Goal: Information Seeking & Learning: Understand process/instructions

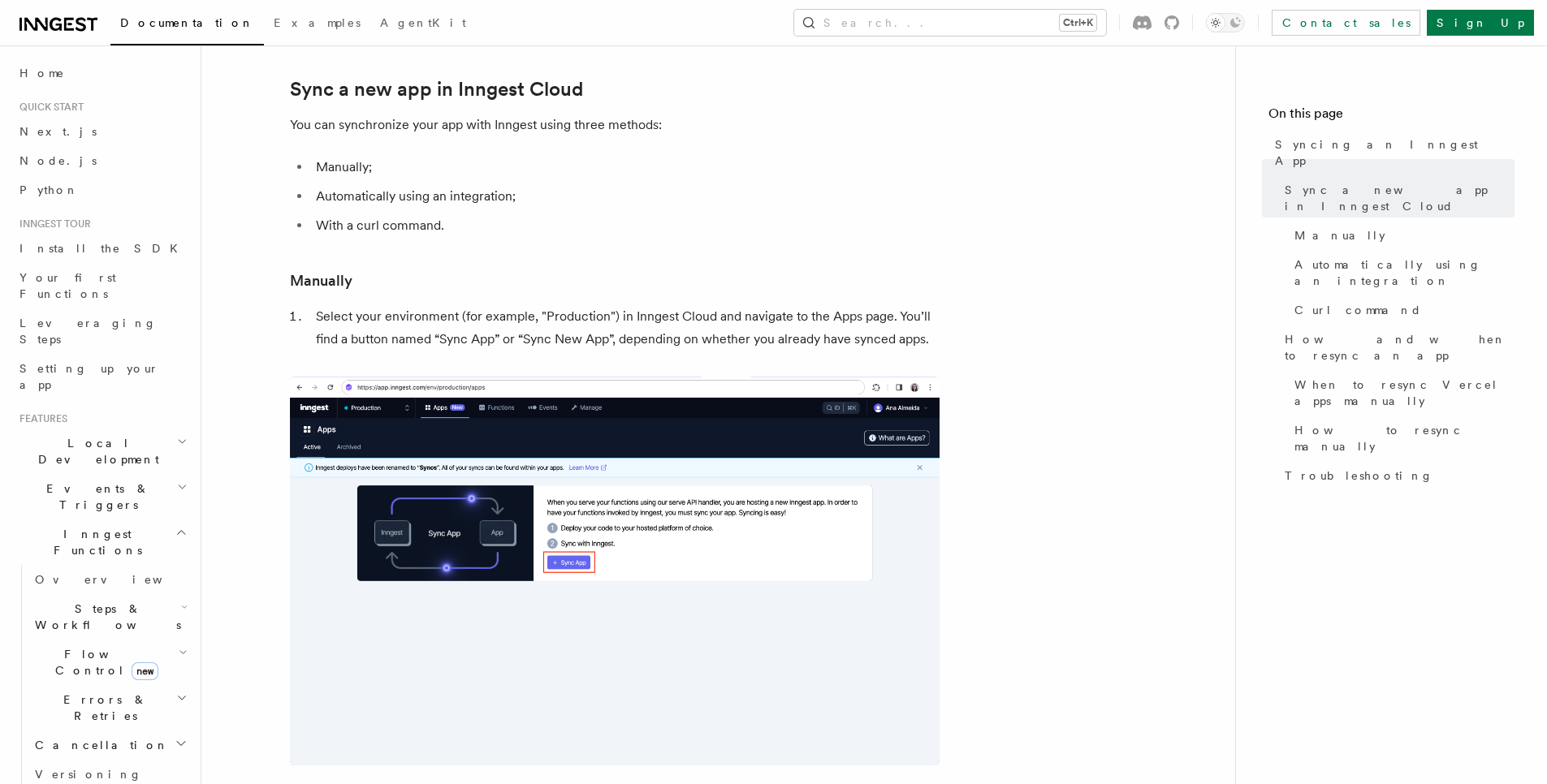
click at [141, 595] on h2 "Steps & Workflows" at bounding box center [110, 617] width 163 height 45
click at [67, 17] on icon at bounding box center [58, 24] width 78 height 19
click at [85, 34] on icon at bounding box center [58, 24] width 78 height 19
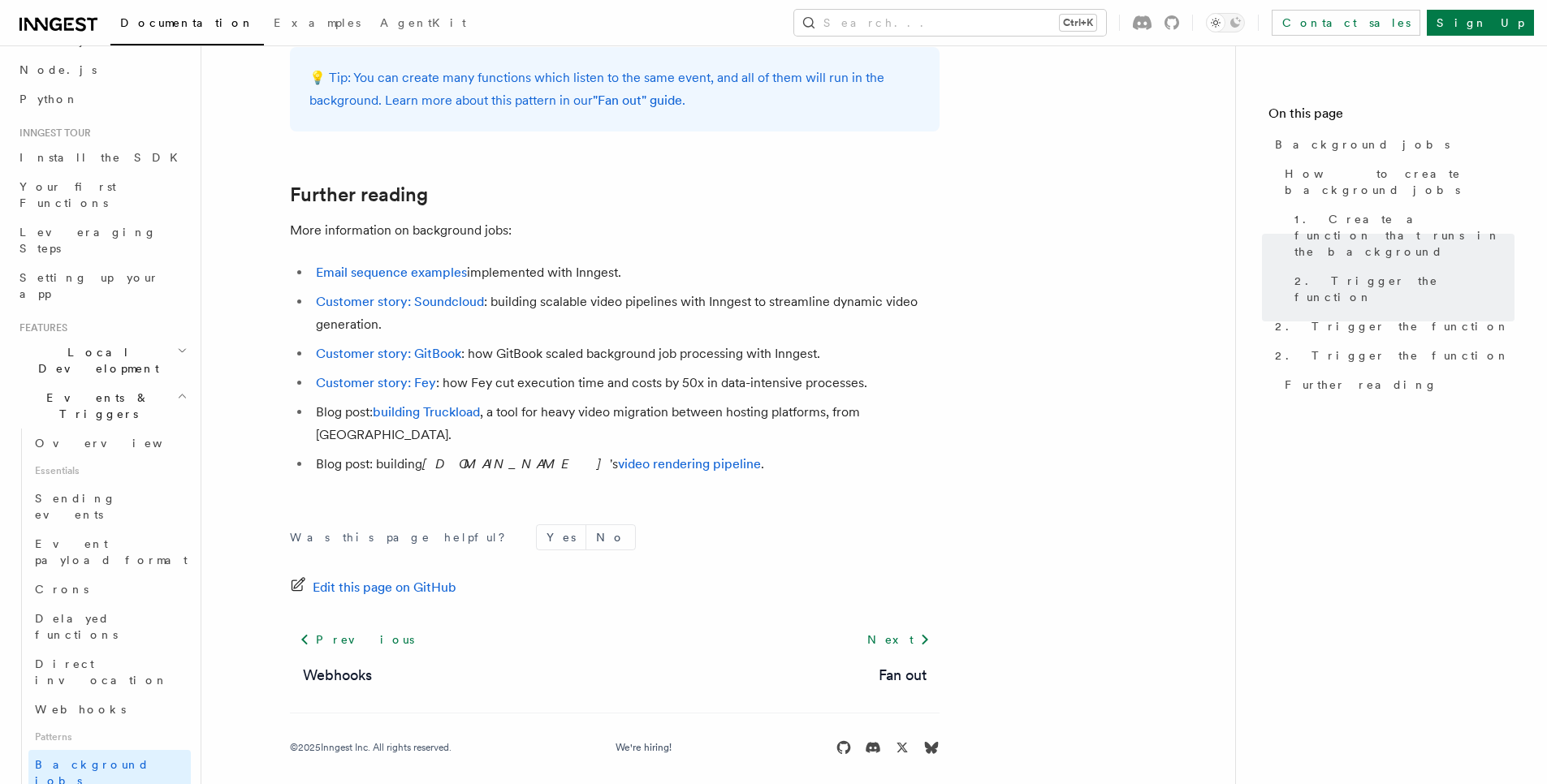
scroll to position [195, 0]
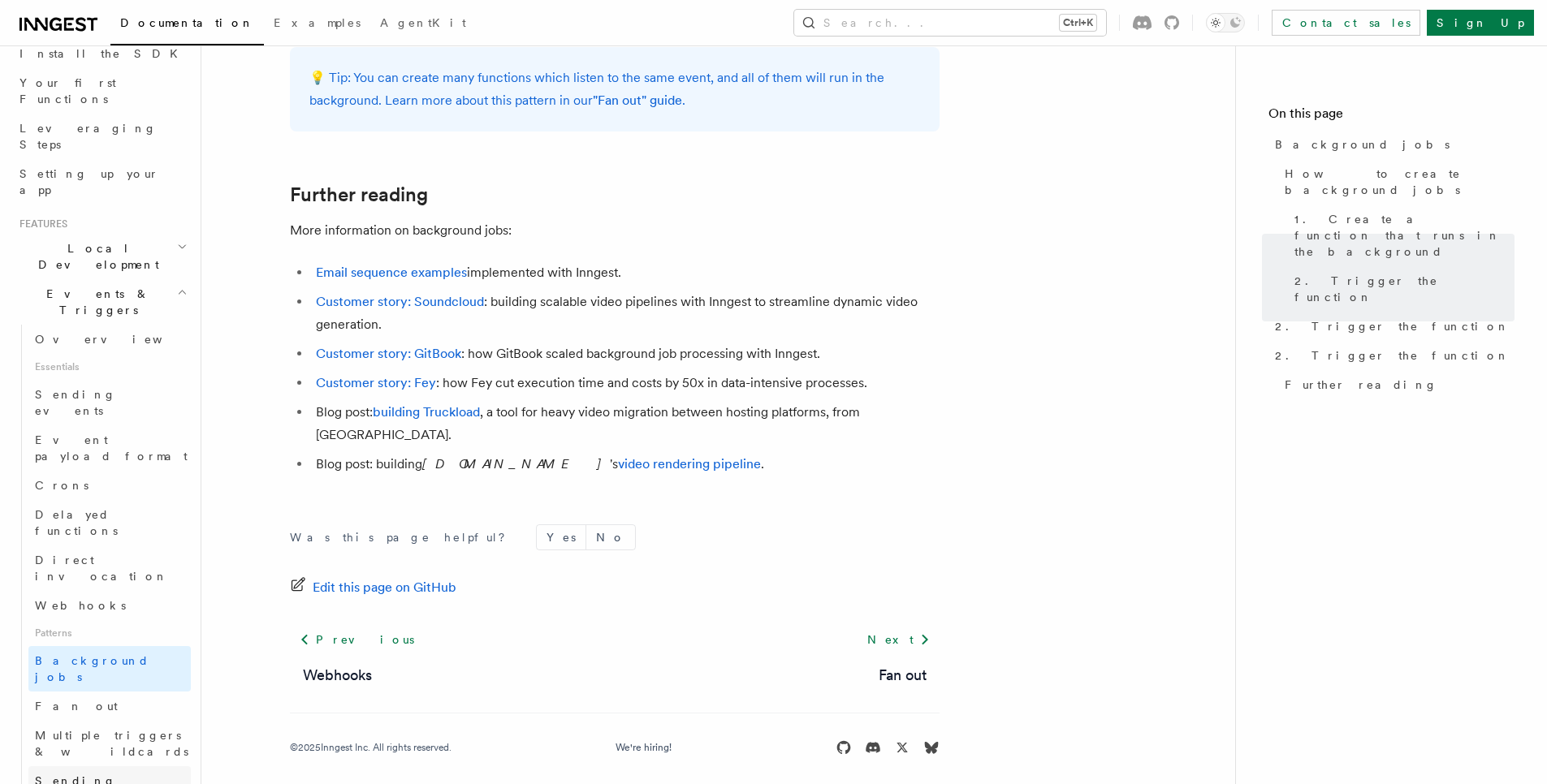
click at [74, 774] on span "Sending events from functions" at bounding box center [95, 797] width 121 height 45
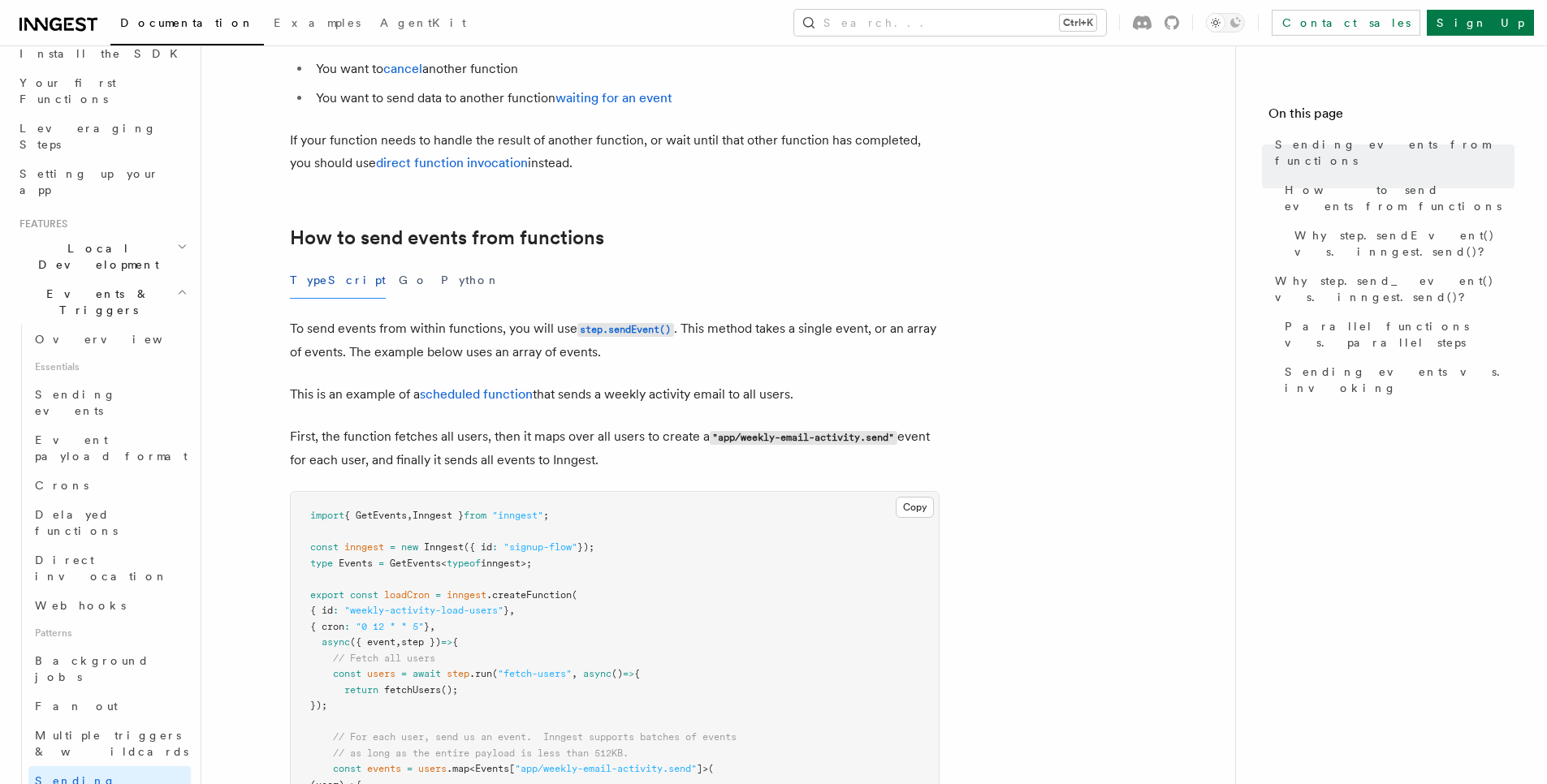
scroll to position [98, 0]
